Goal: Transaction & Acquisition: Purchase product/service

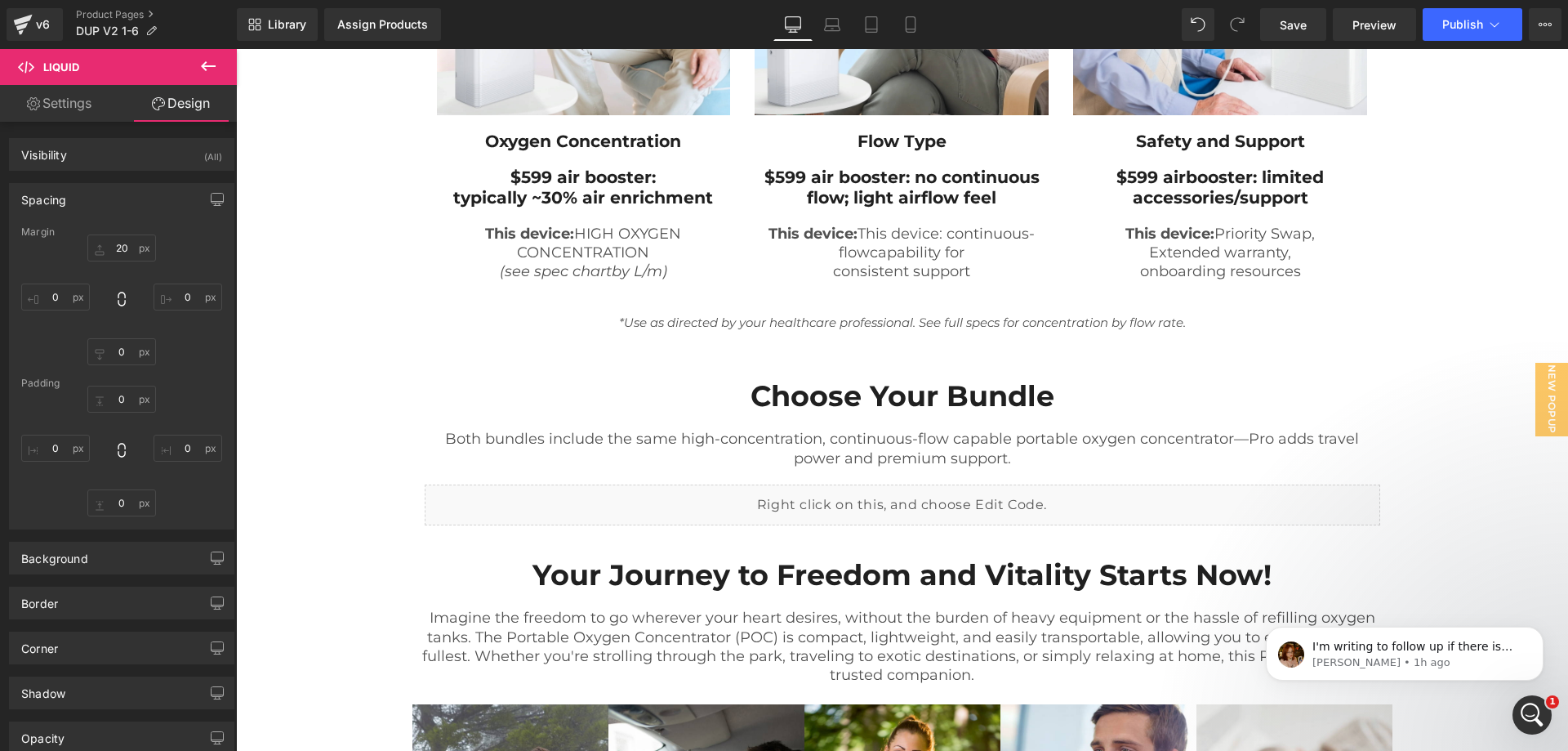
scroll to position [13, 0]
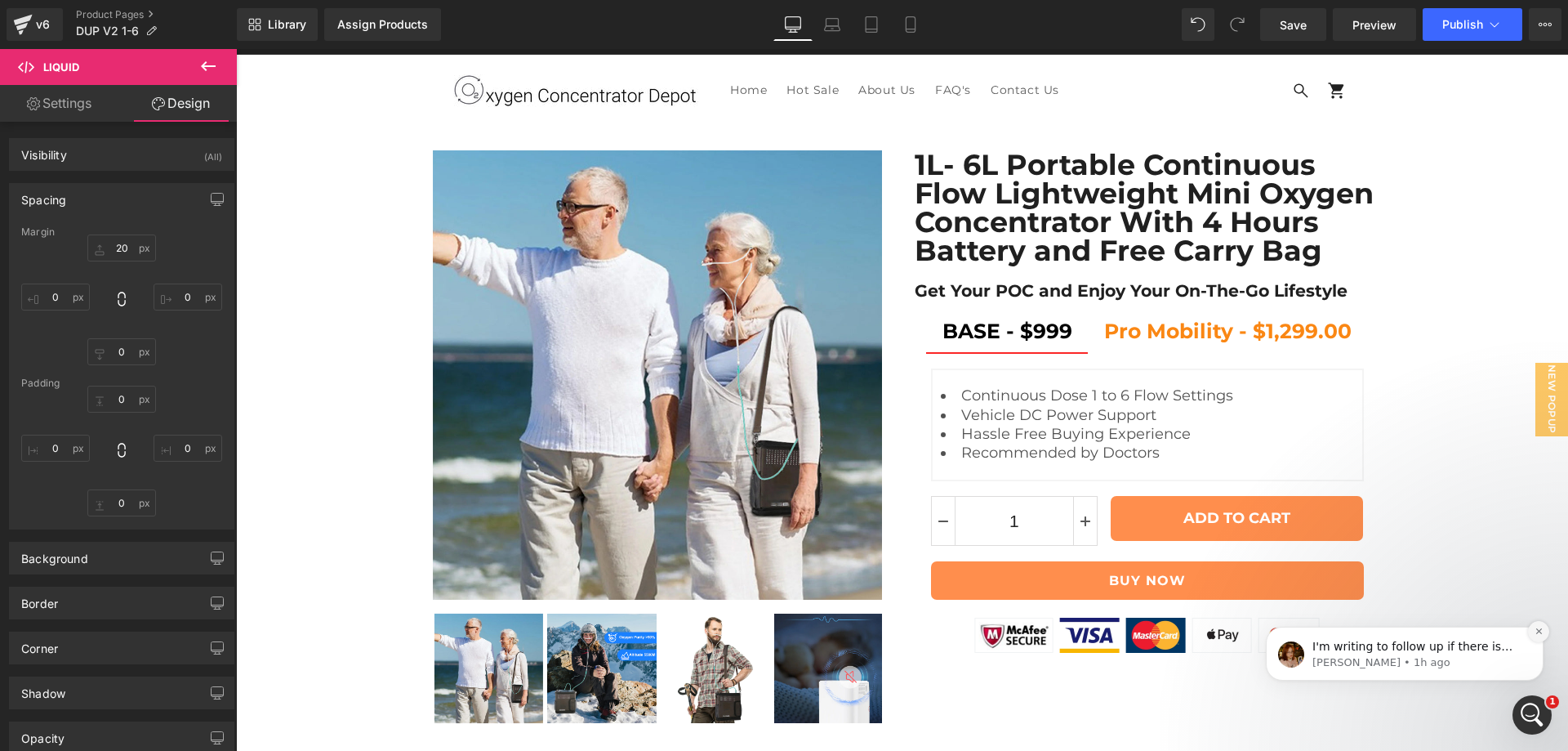
click at [1539, 629] on icon "Dismiss notification" at bounding box center [1538, 631] width 9 height 9
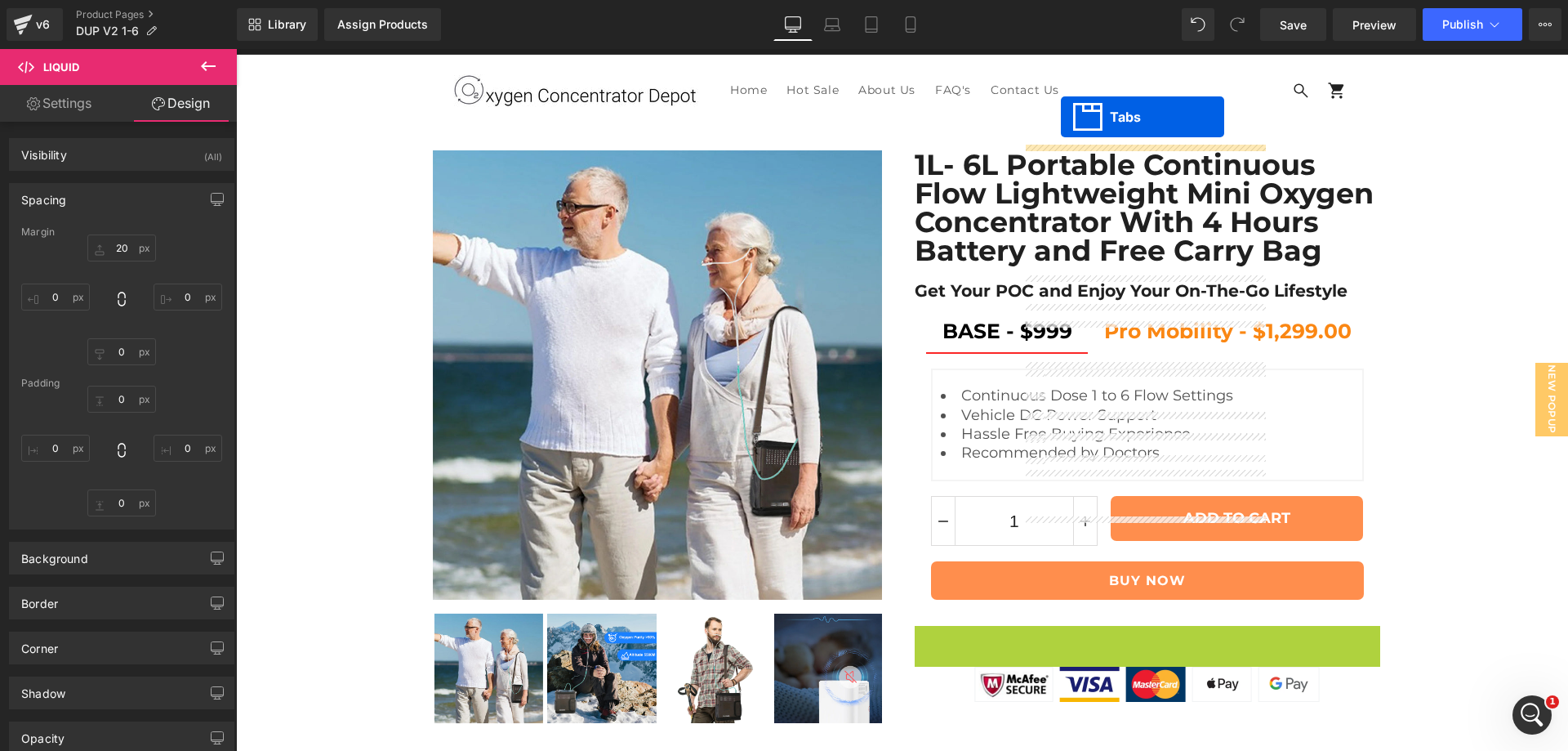
scroll to position [9640, 0]
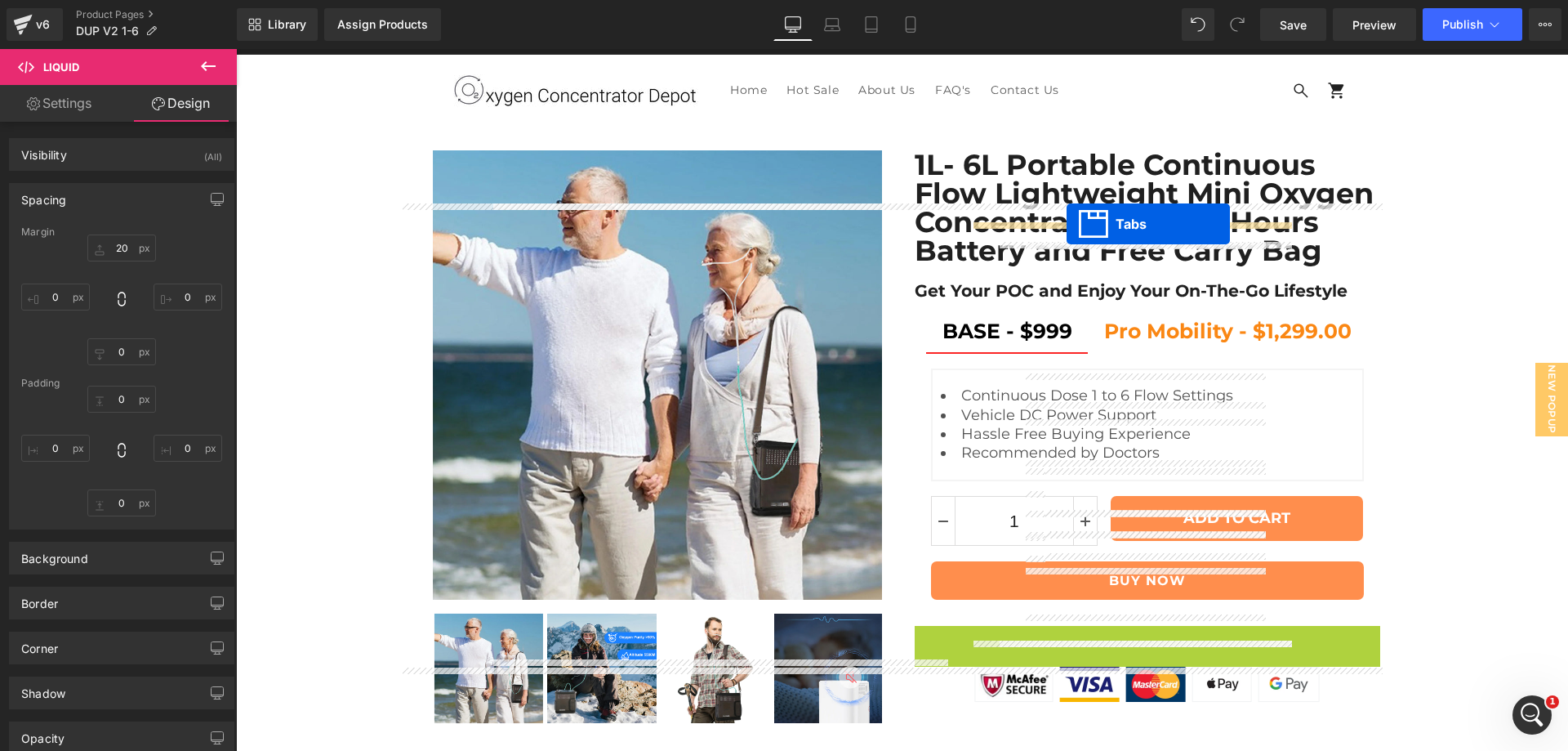
drag, startPoint x: 1108, startPoint y: 250, endPoint x: 1066, endPoint y: 224, distance: 49.4
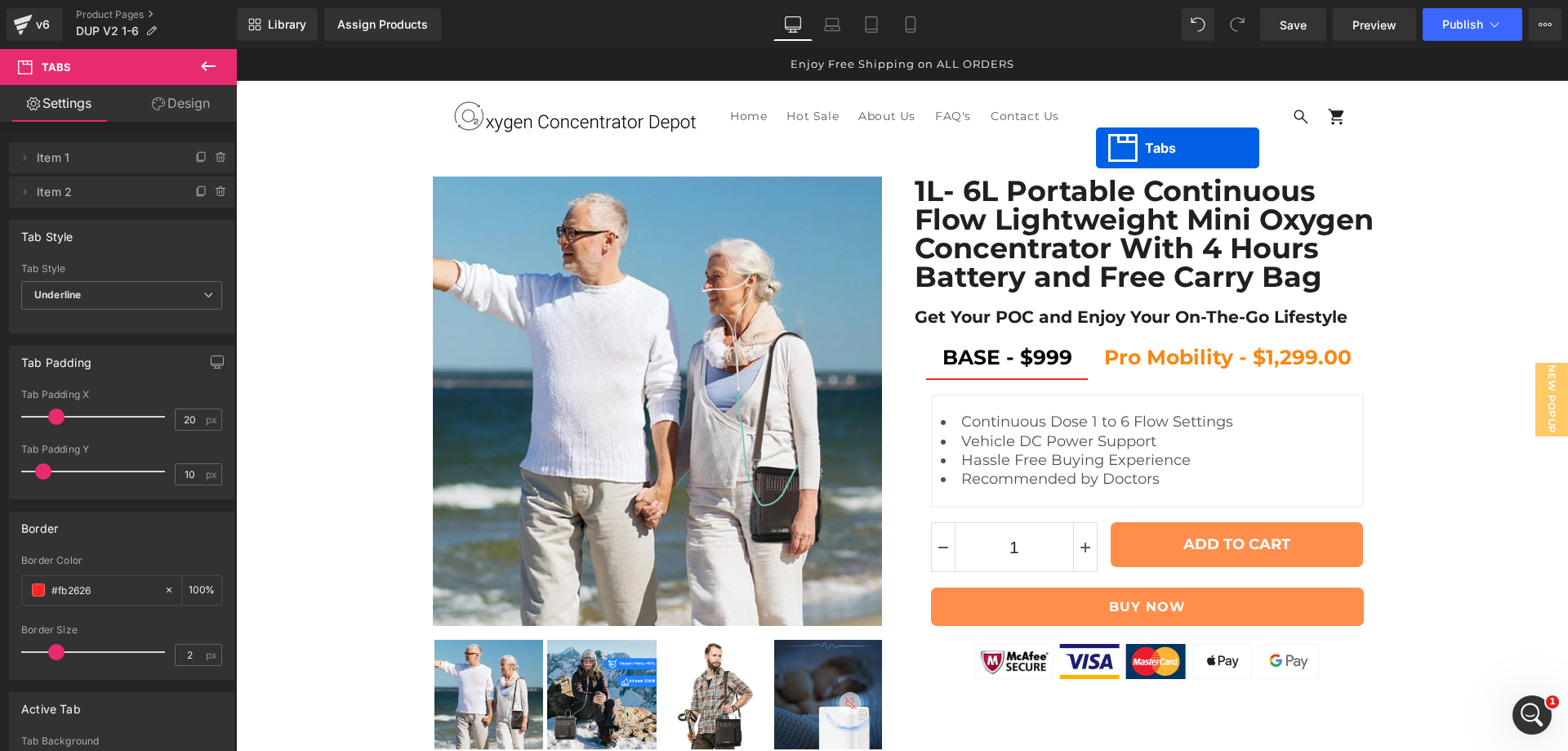
scroll to position [9610, 0]
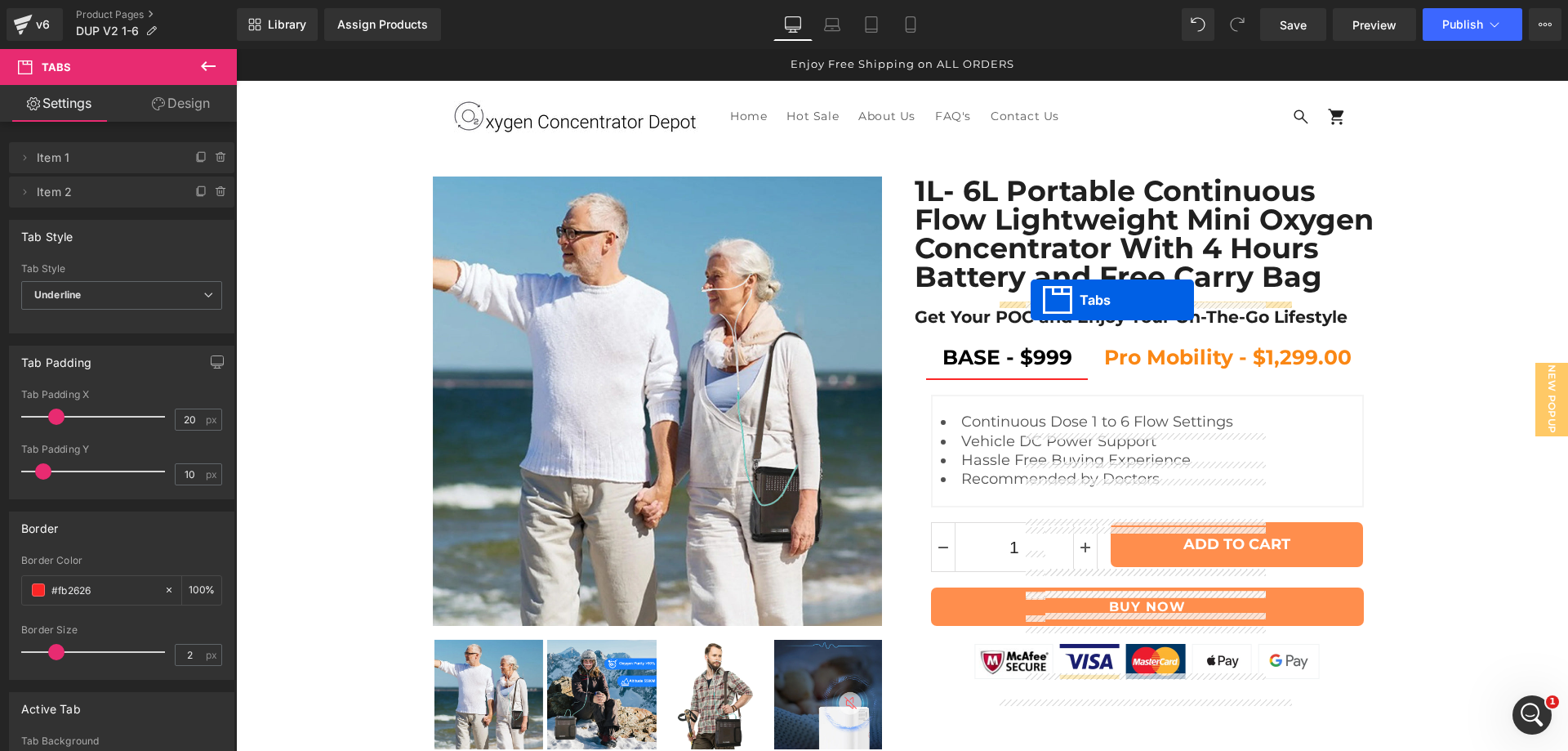
drag, startPoint x: 1099, startPoint y: 86, endPoint x: 1031, endPoint y: 300, distance: 224.5
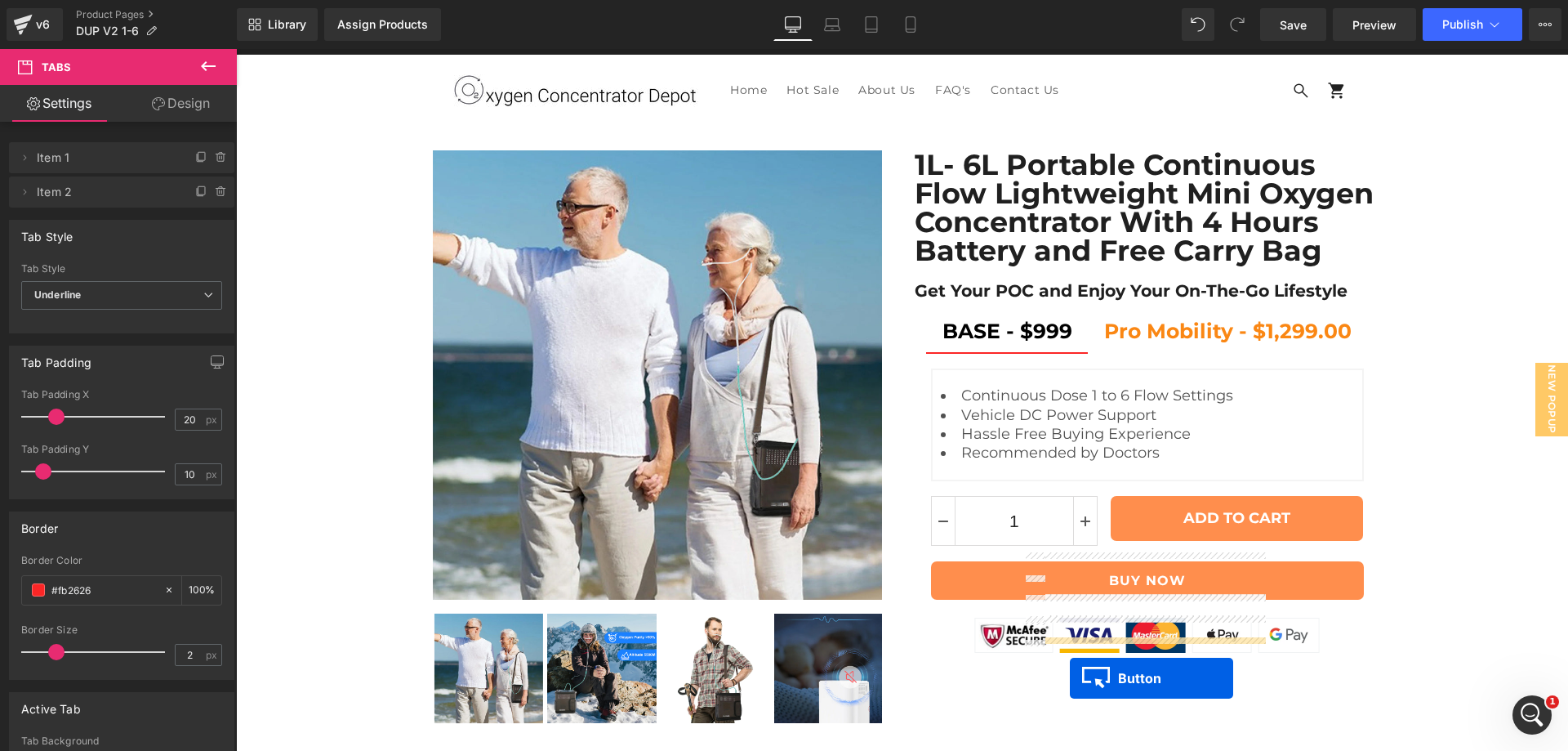
scroll to position [10010, 0]
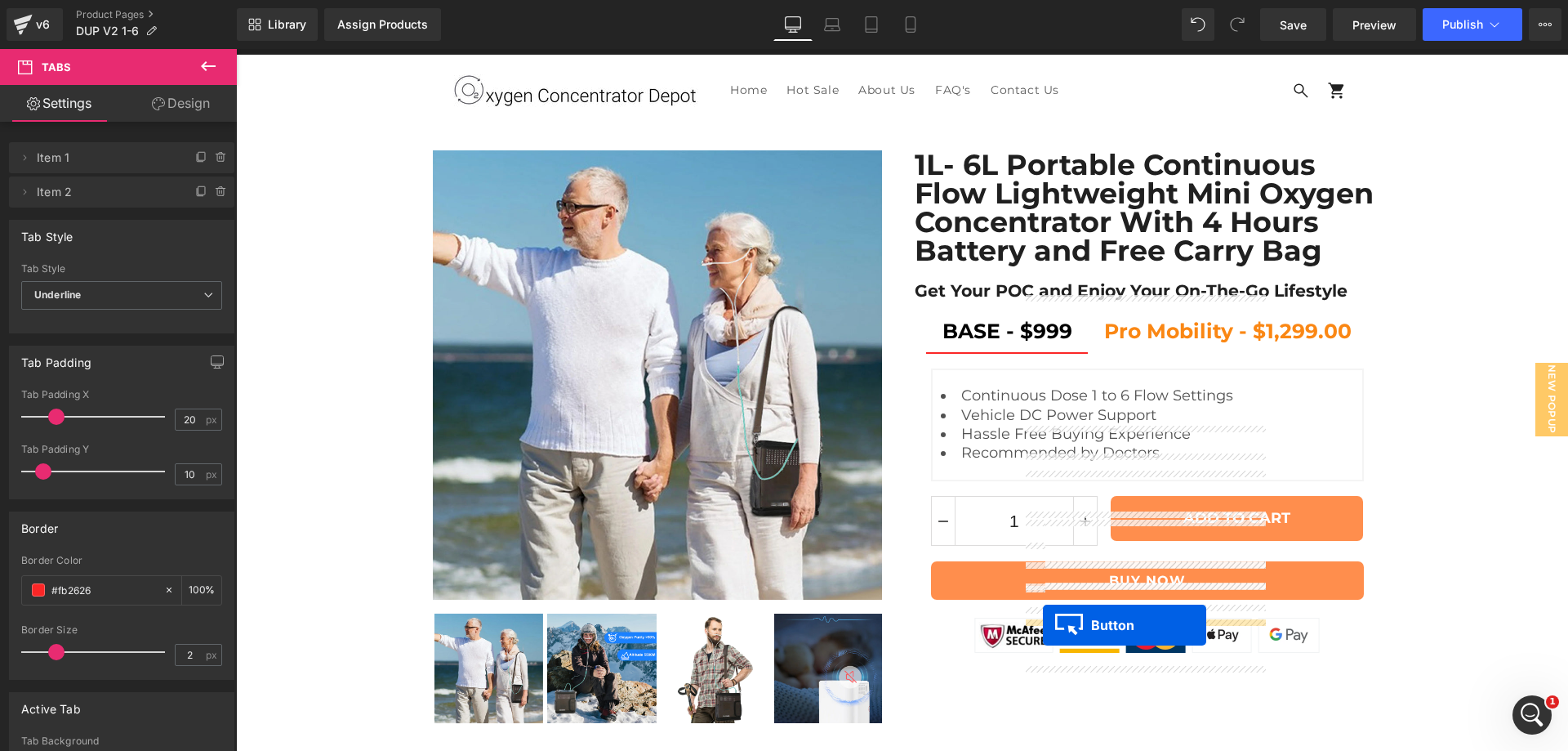
drag, startPoint x: 1115, startPoint y: 333, endPoint x: 1043, endPoint y: 625, distance: 300.7
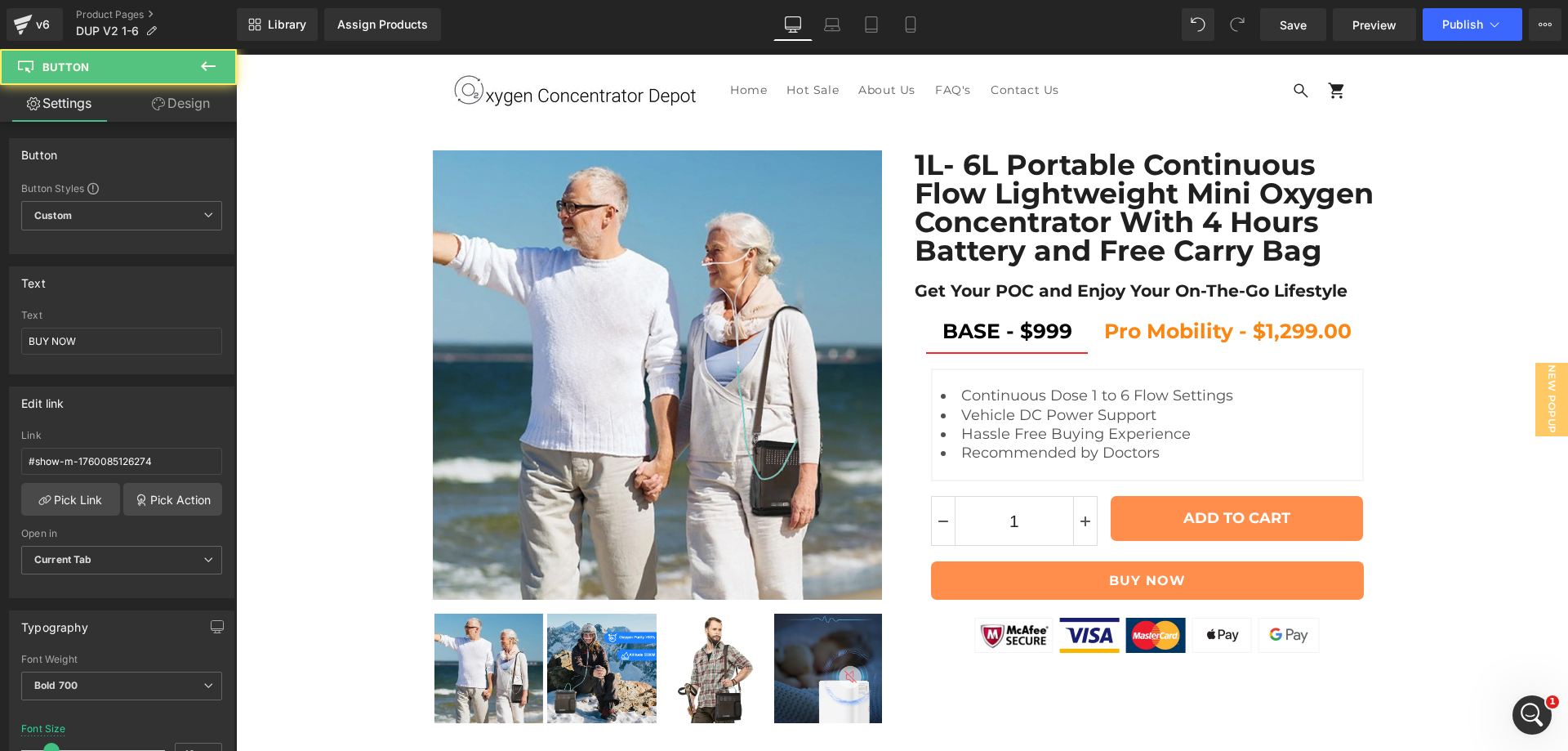
scroll to position [10010, 0]
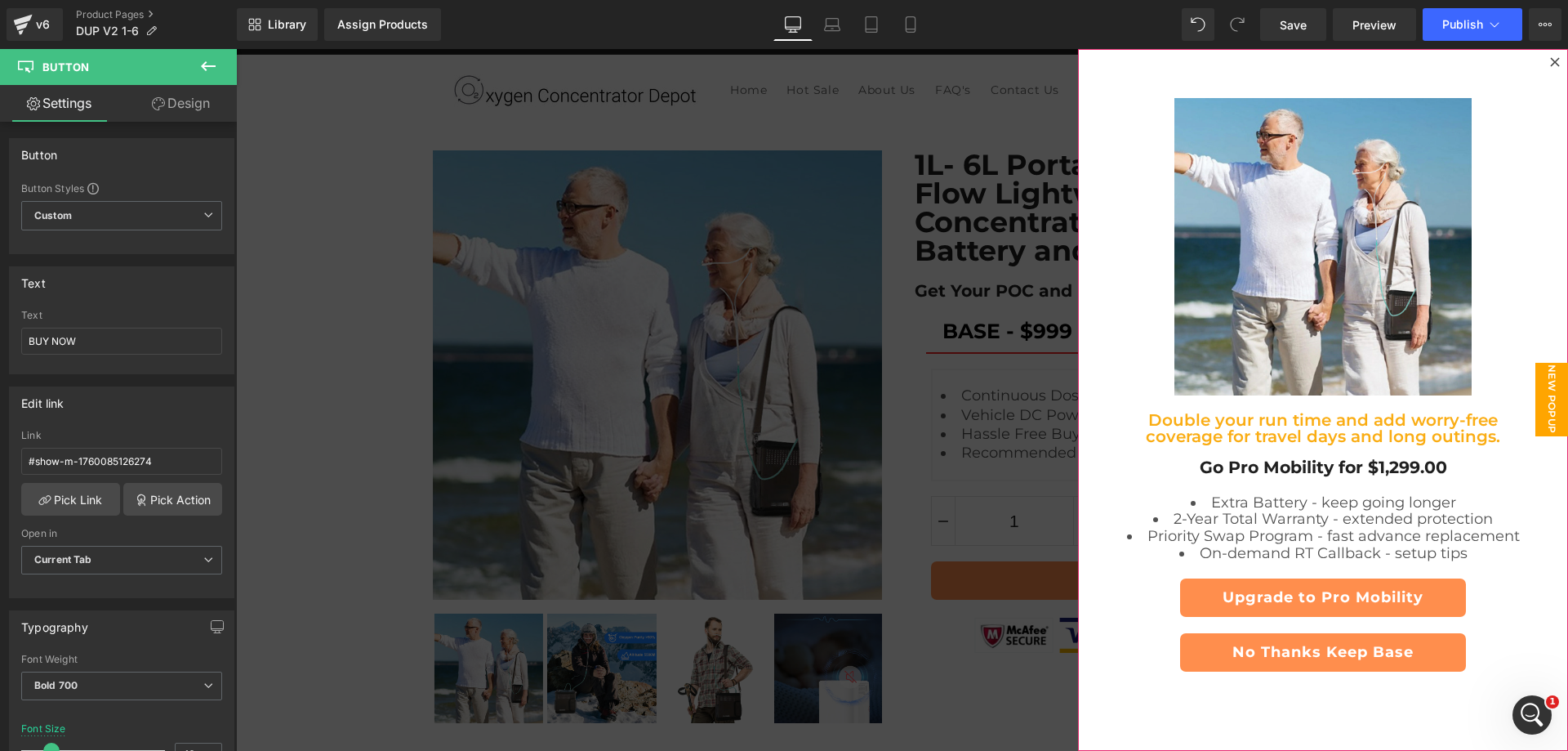
click at [1545, 69] on div at bounding box center [1554, 62] width 20 height 20
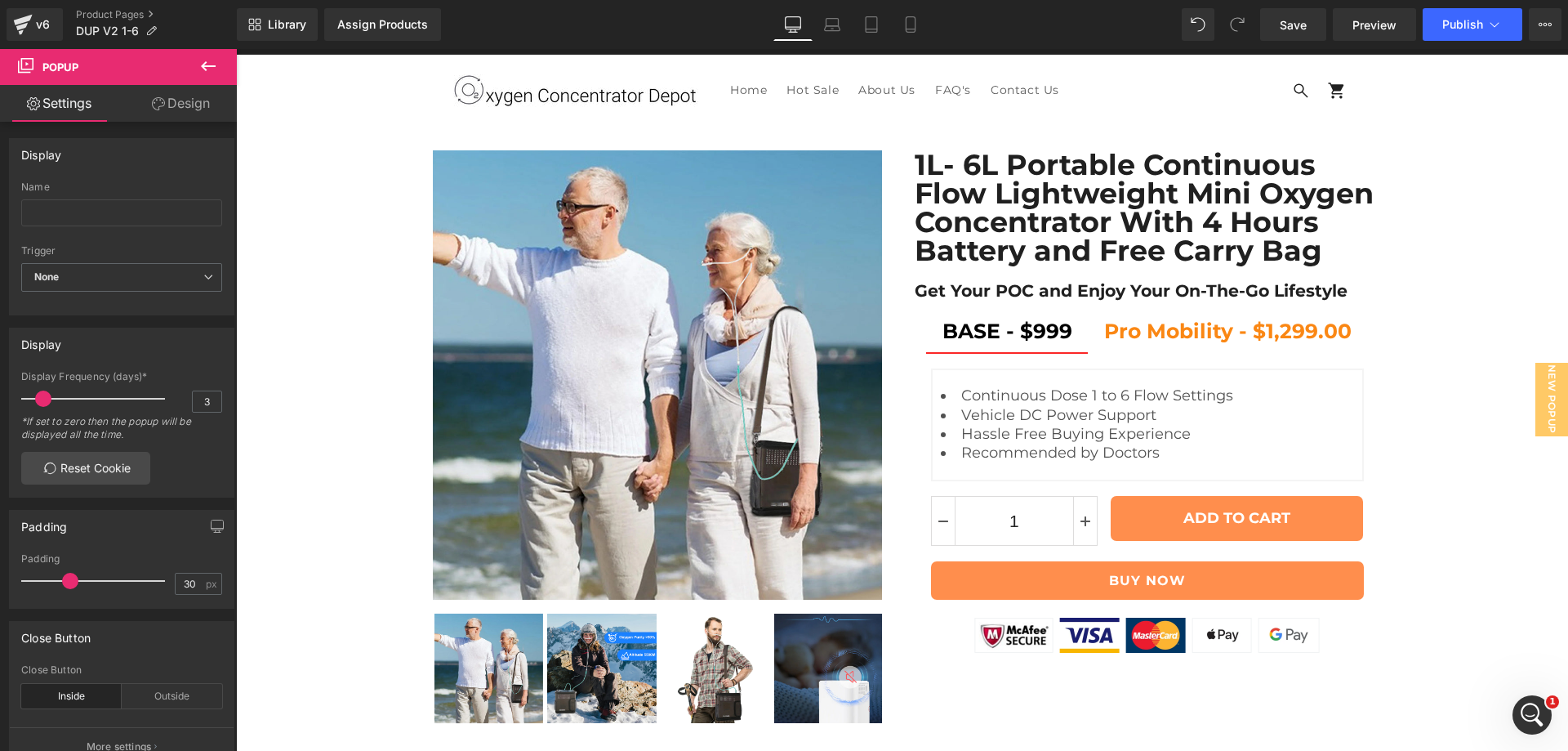
scroll to position [9874, 0]
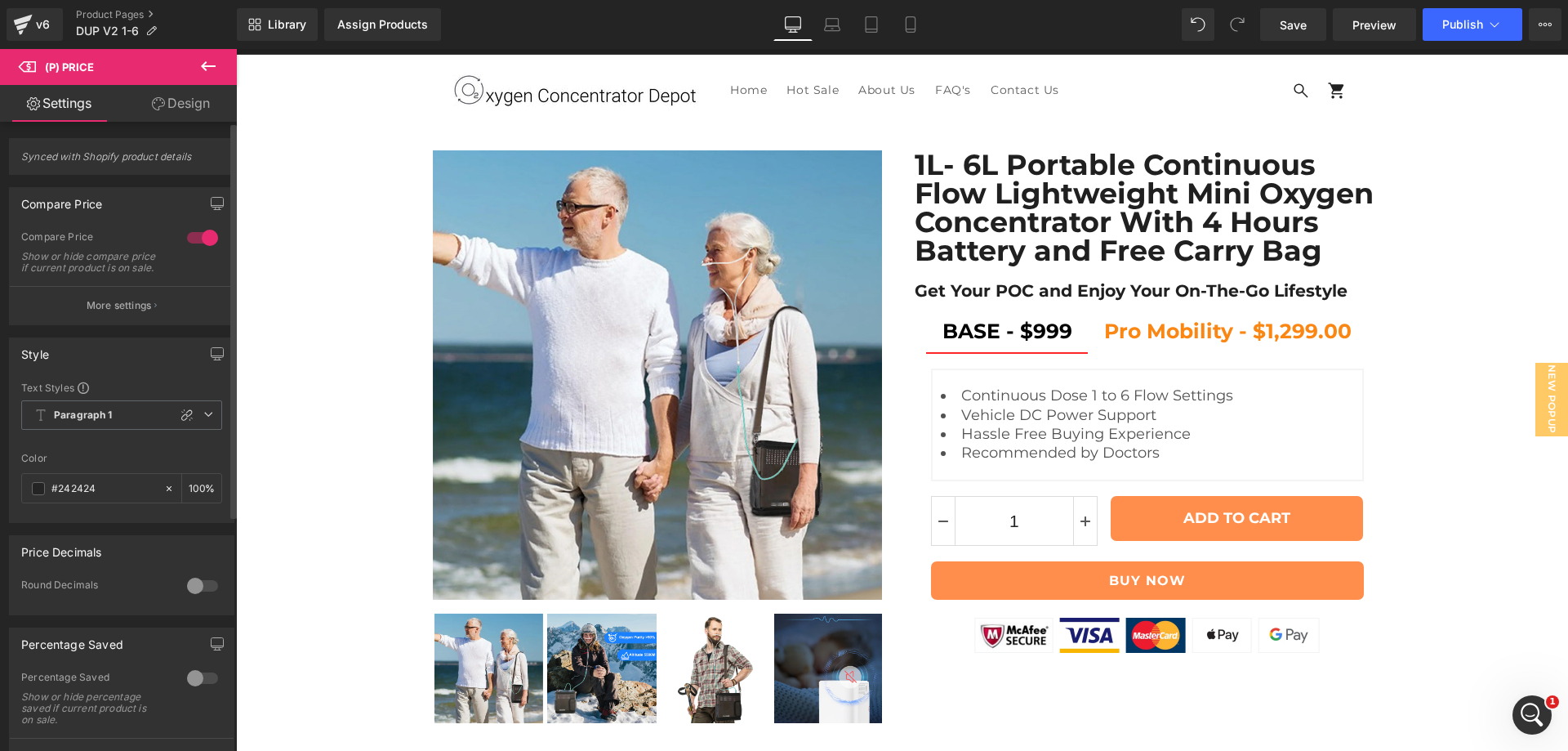
click at [185, 237] on div at bounding box center [202, 237] width 39 height 26
click at [181, 422] on icon at bounding box center [187, 414] width 13 height 13
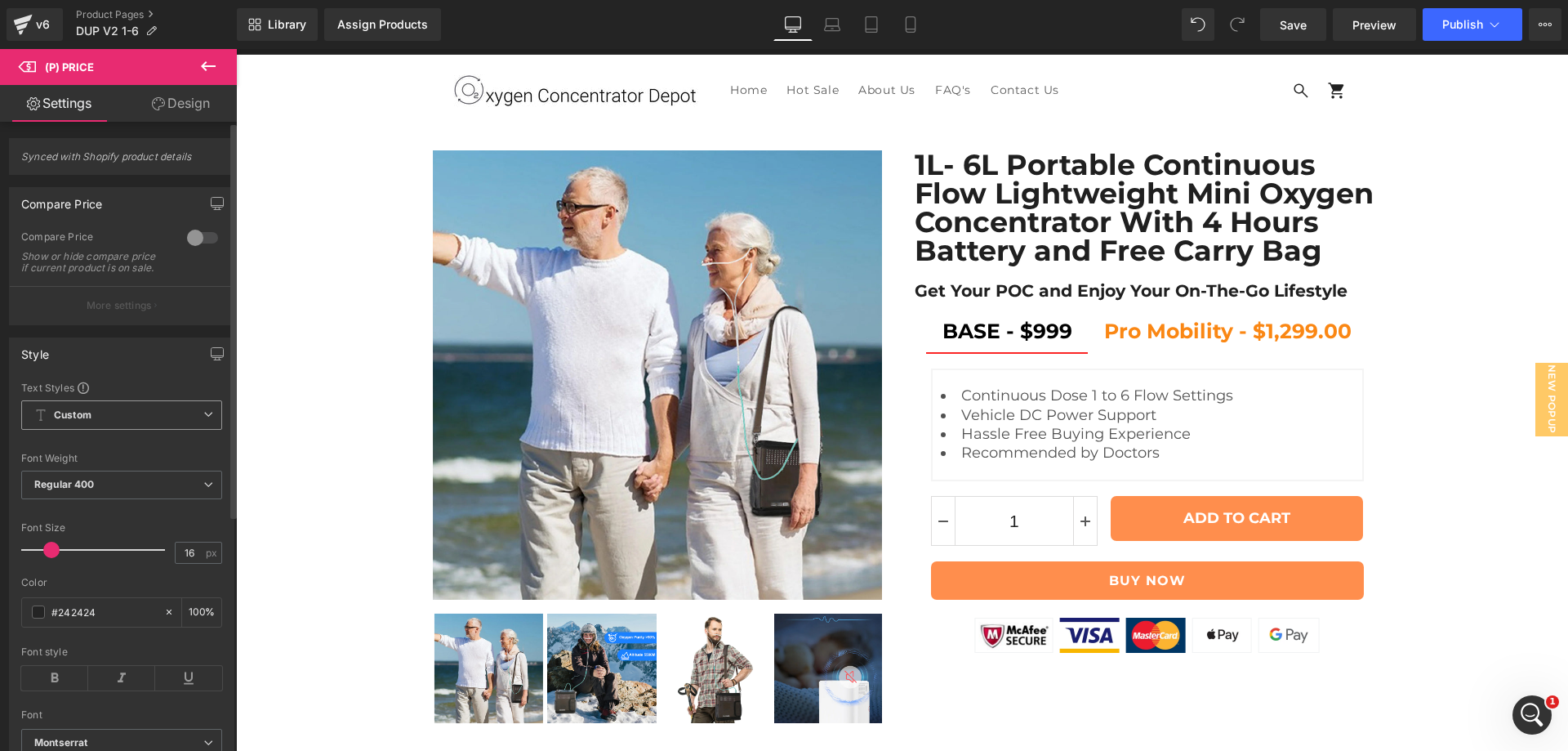
scroll to position [9874, 0]
click at [182, 563] on input "16" at bounding box center [189, 553] width 28 height 21
type input "25"
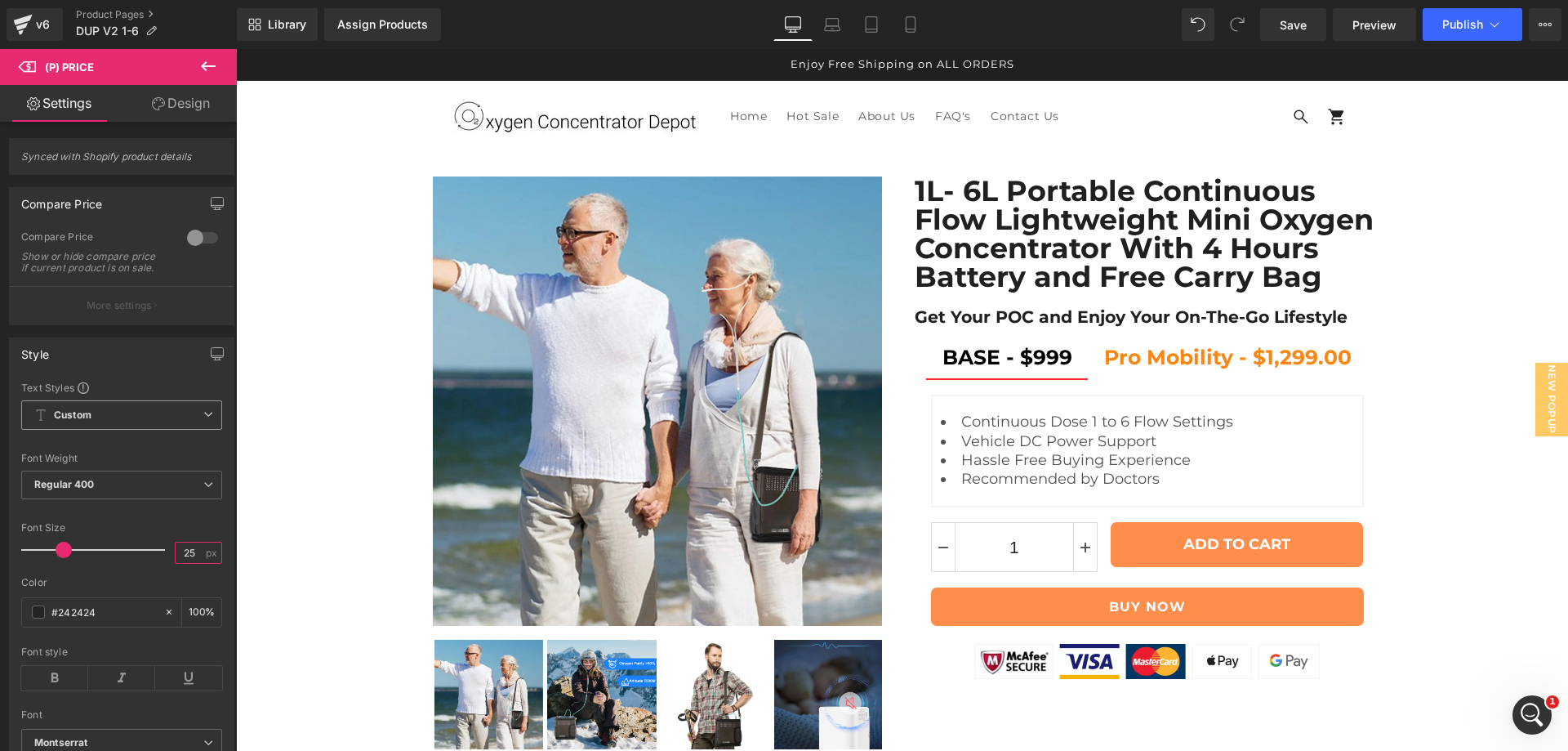
scroll to position [9745, 0]
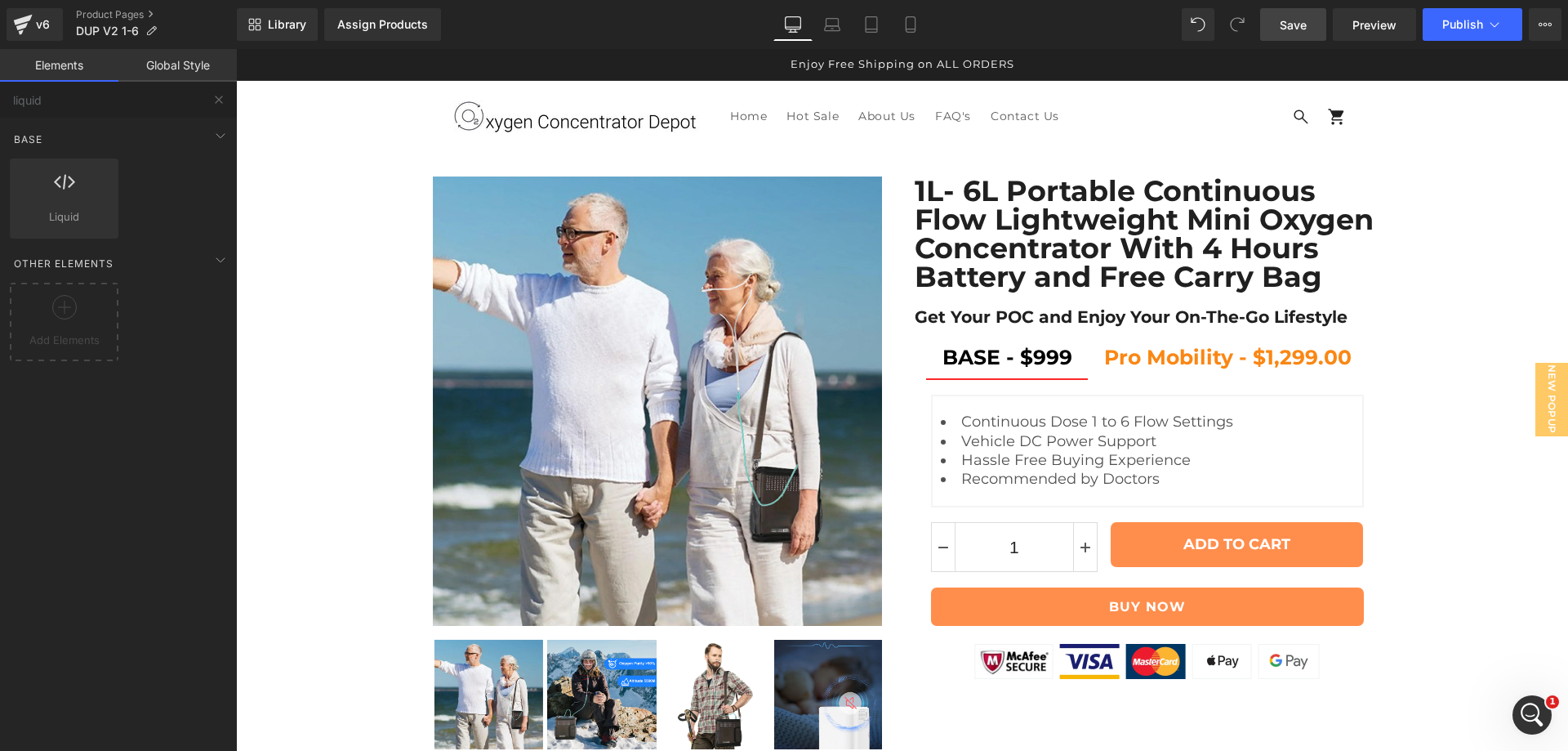
click at [1296, 28] on span "Save" at bounding box center [1292, 25] width 27 height 17
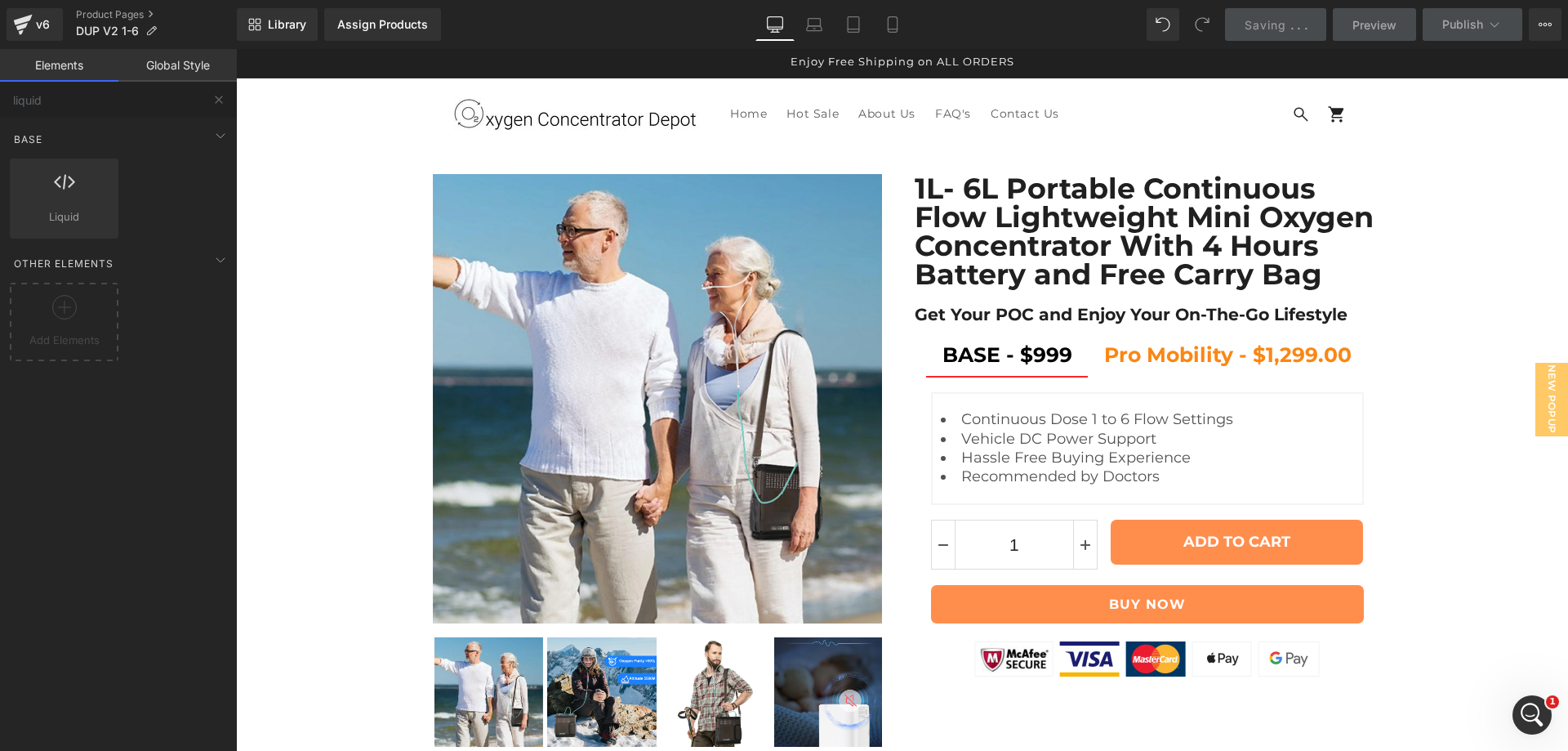
scroll to position [0, 0]
